Goal: Transaction & Acquisition: Download file/media

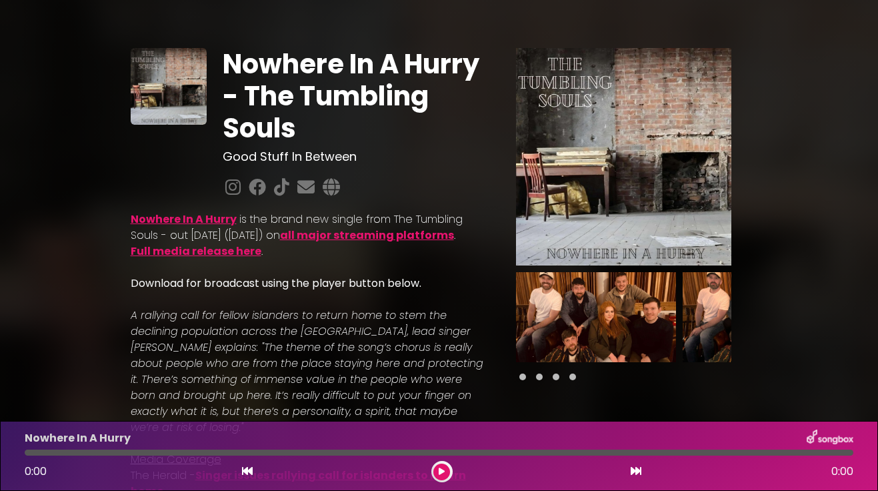
click at [443, 473] on icon at bounding box center [442, 471] width 6 height 8
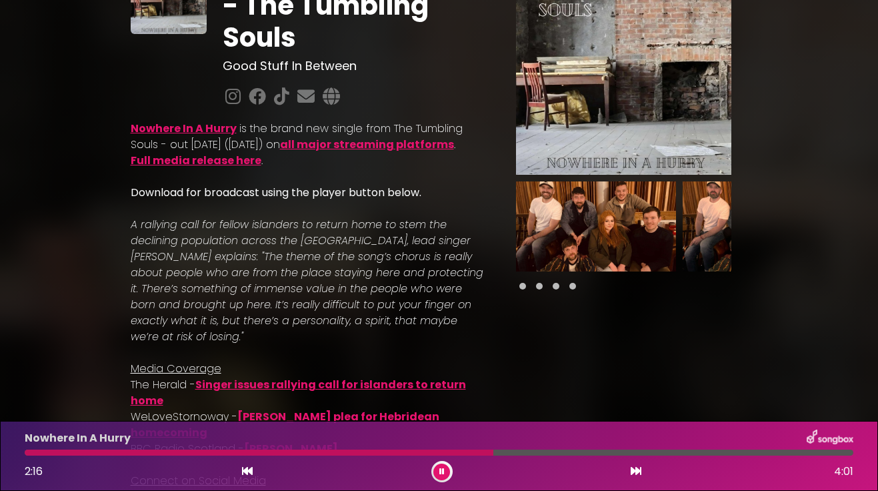
scroll to position [92, 0]
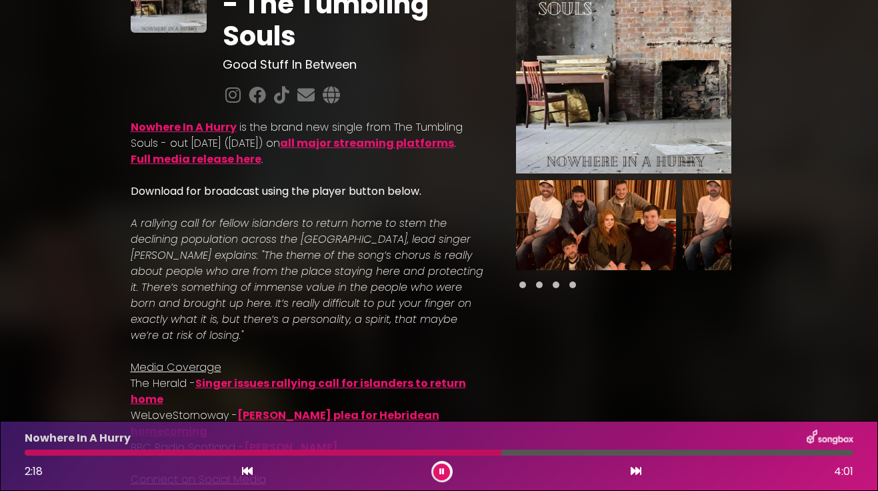
click at [225, 167] on link "Full media release here" at bounding box center [196, 158] width 131 height 15
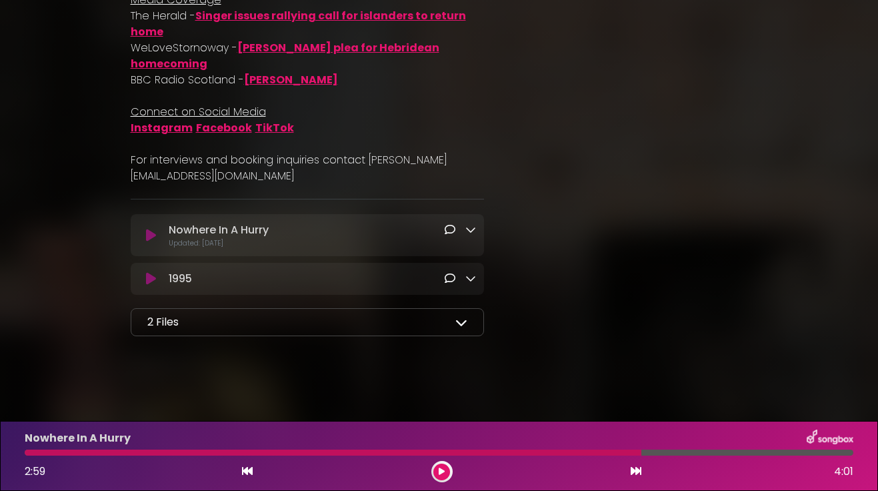
scroll to position [479, 0]
click at [472, 229] on icon at bounding box center [470, 229] width 11 height 11
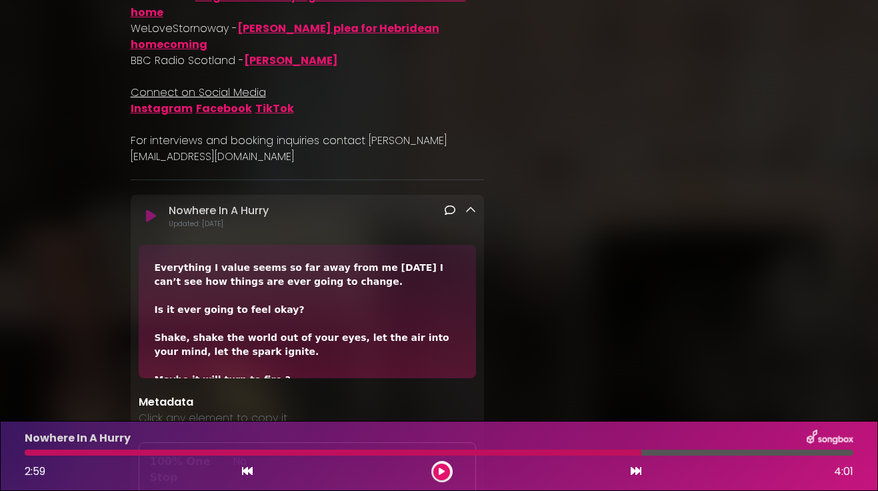
scroll to position [0, 0]
click at [417, 229] on p "Updated: [DATE]" at bounding box center [322, 224] width 307 height 10
click at [553, 259] on div at bounding box center [624, 238] width 264 height 1338
click at [471, 215] on icon at bounding box center [470, 210] width 11 height 11
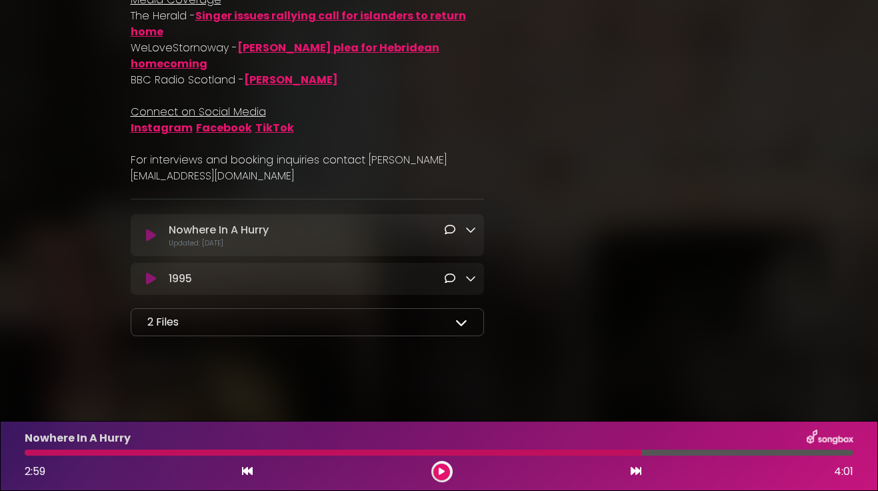
click at [460, 322] on icon at bounding box center [461, 322] width 12 height 12
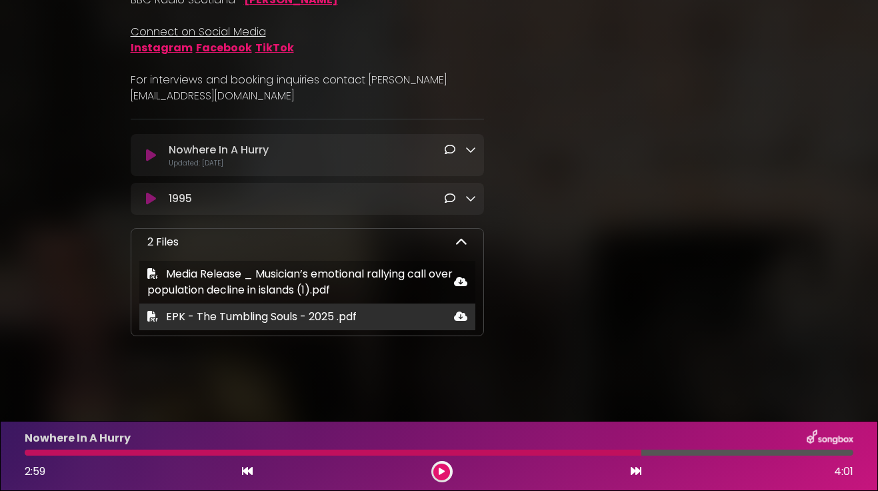
scroll to position [559, 0]
click at [381, 319] on div "EPK - The Tumbling Souls - 2025 .pdf" at bounding box center [307, 317] width 336 height 16
click at [459, 316] on icon at bounding box center [460, 316] width 13 height 11
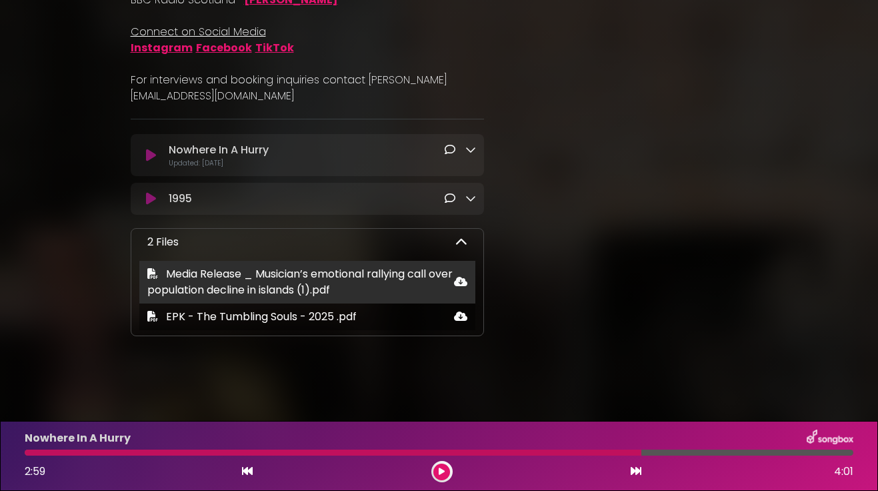
click at [461, 281] on icon at bounding box center [460, 281] width 13 height 11
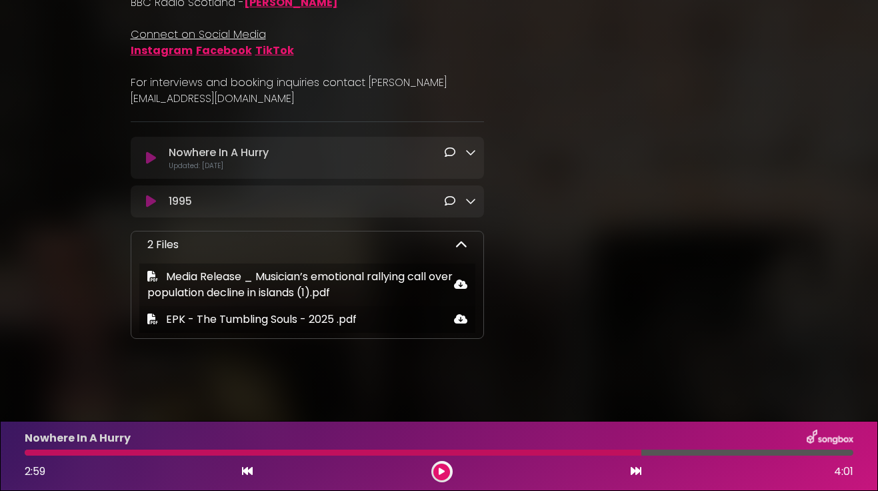
scroll to position [536, 0]
click at [469, 209] on link at bounding box center [470, 201] width 11 height 15
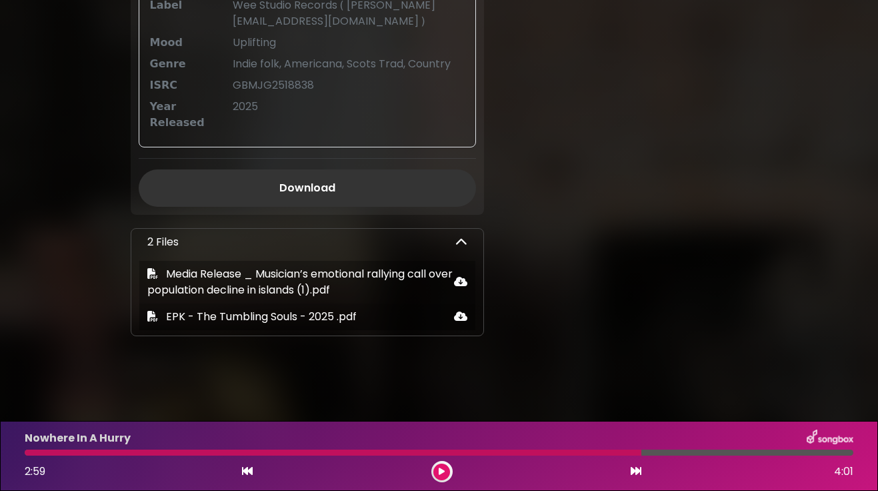
scroll to position [982, 0]
click at [307, 187] on link "Download" at bounding box center [307, 187] width 337 height 37
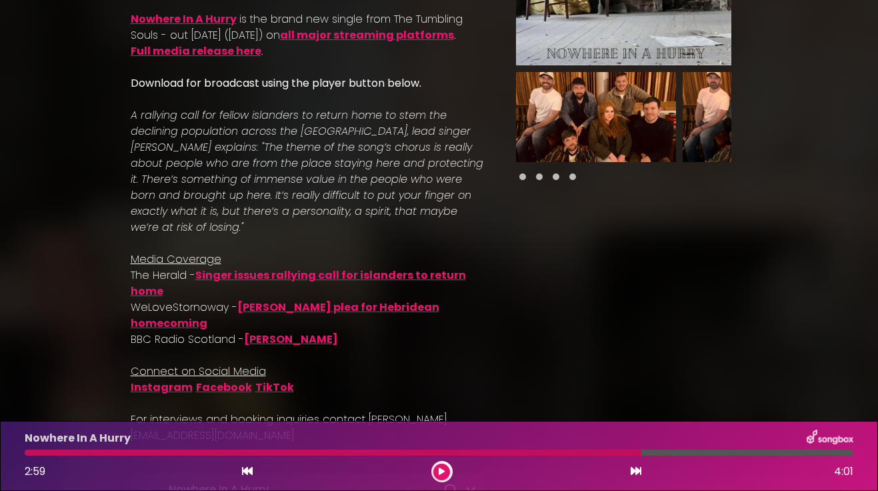
scroll to position [199, 0]
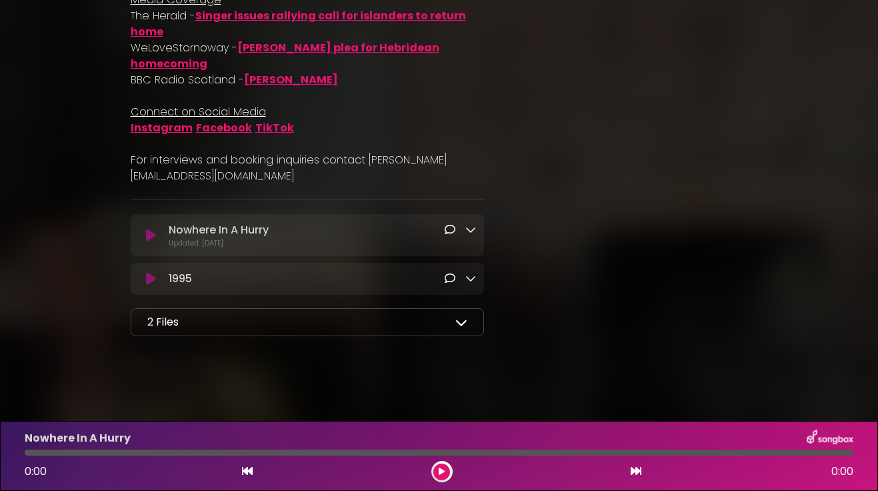
scroll to position [479, 0]
click at [442, 472] on icon at bounding box center [442, 471] width 6 height 8
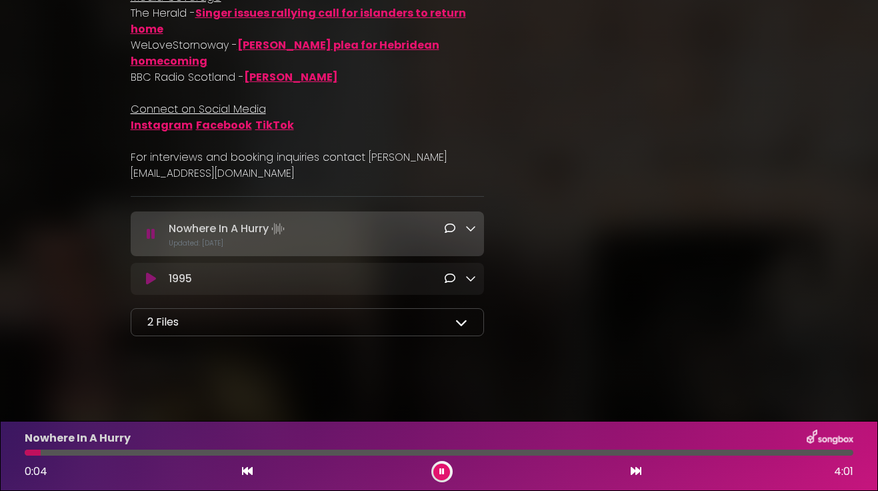
click at [469, 231] on icon at bounding box center [470, 228] width 11 height 11
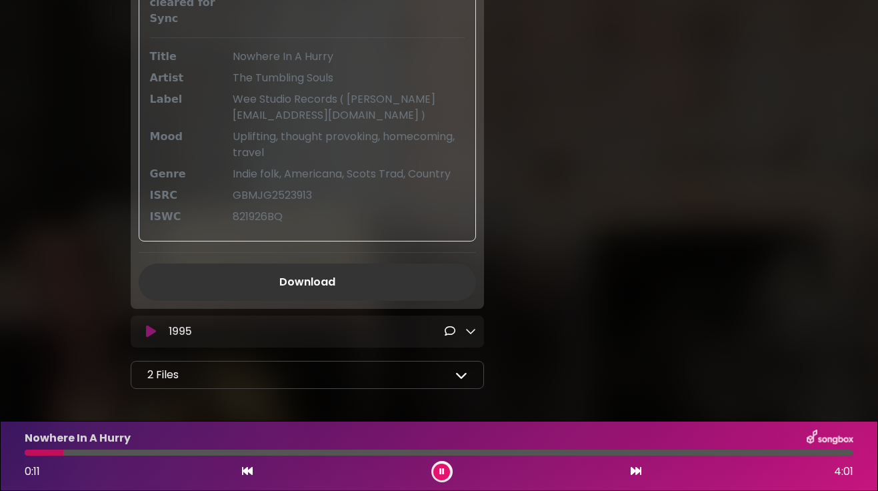
scroll to position [1035, 0]
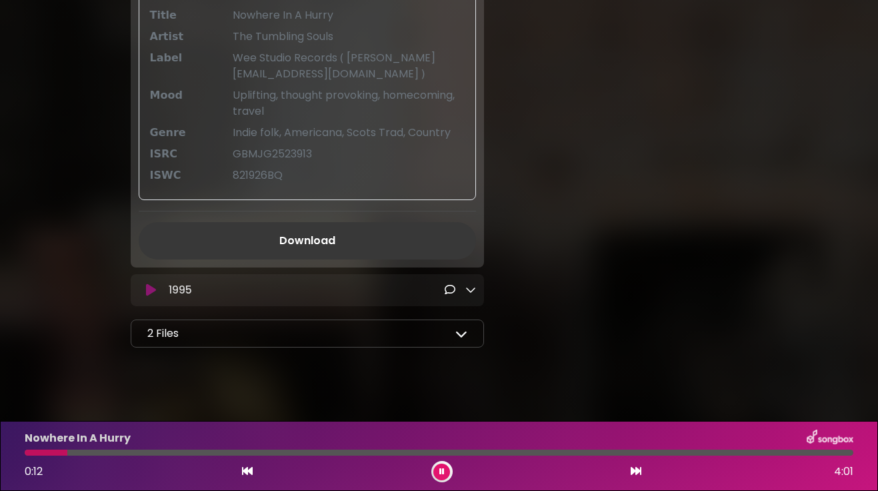
click at [315, 251] on link "Download" at bounding box center [307, 240] width 337 height 37
